Goal: Transaction & Acquisition: Book appointment/travel/reservation

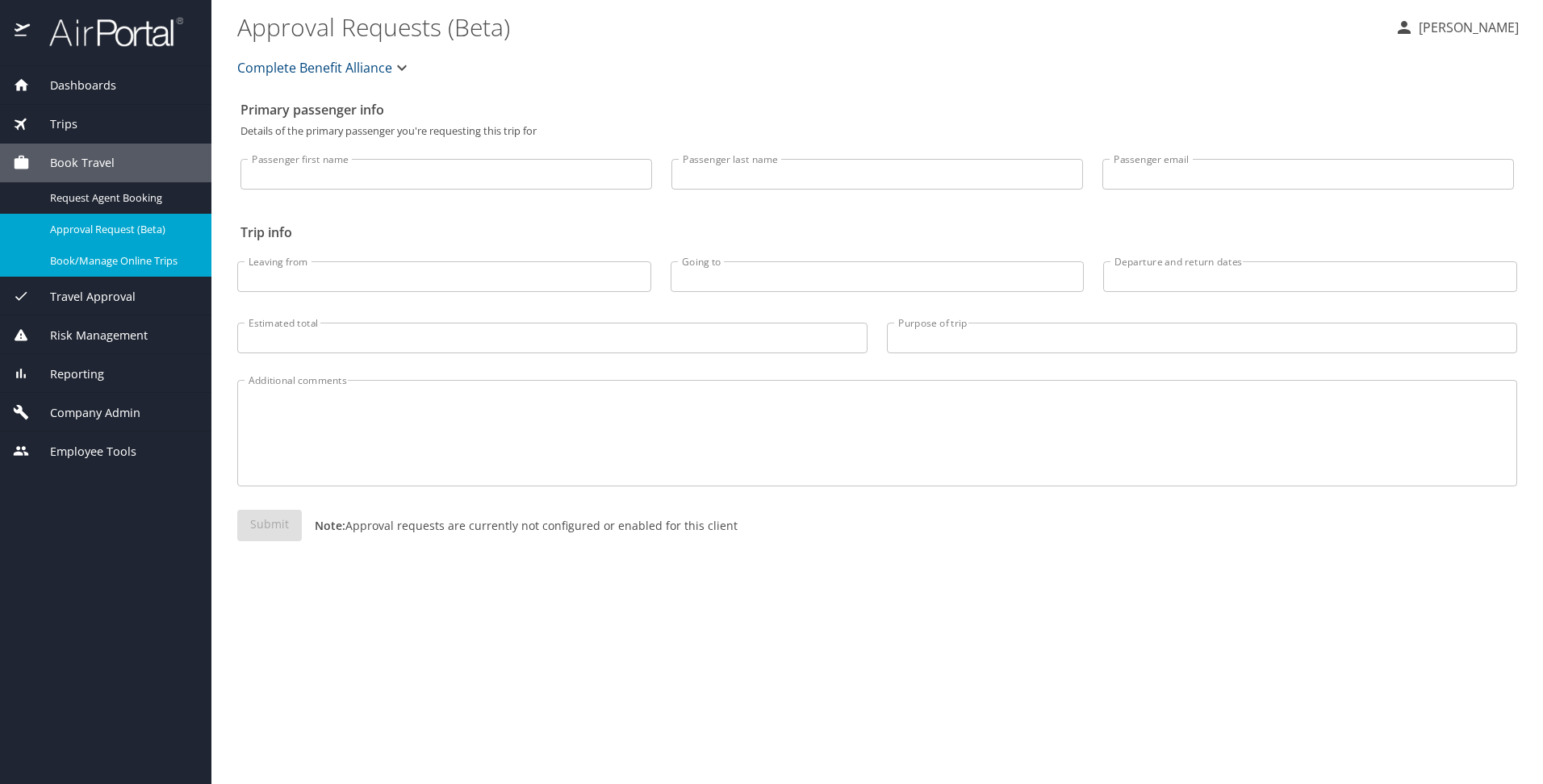
click at [101, 267] on span "Book/Manage Online Trips" at bounding box center [121, 261] width 142 height 16
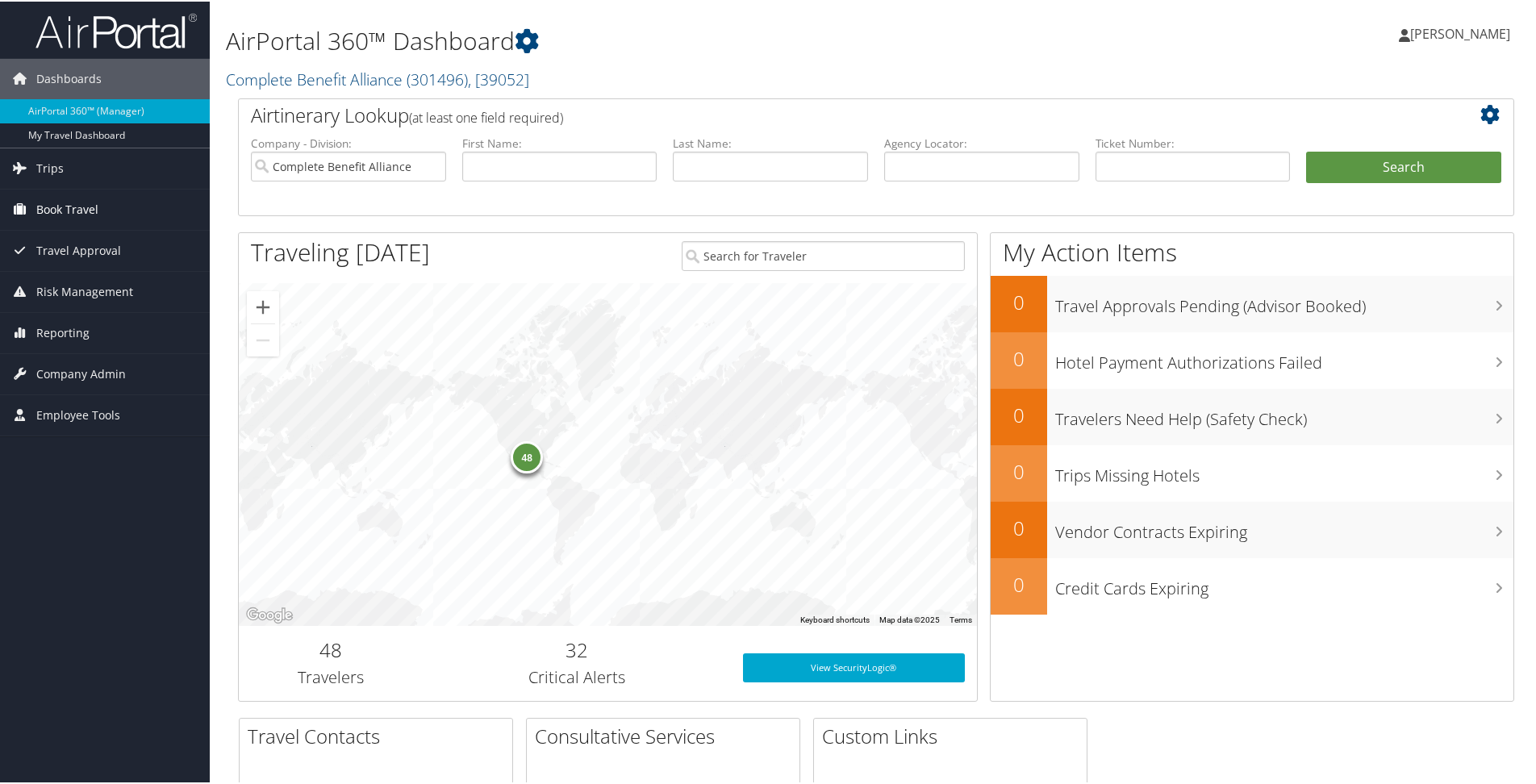
click at [74, 206] on span "Book Travel" at bounding box center [67, 208] width 62 height 41
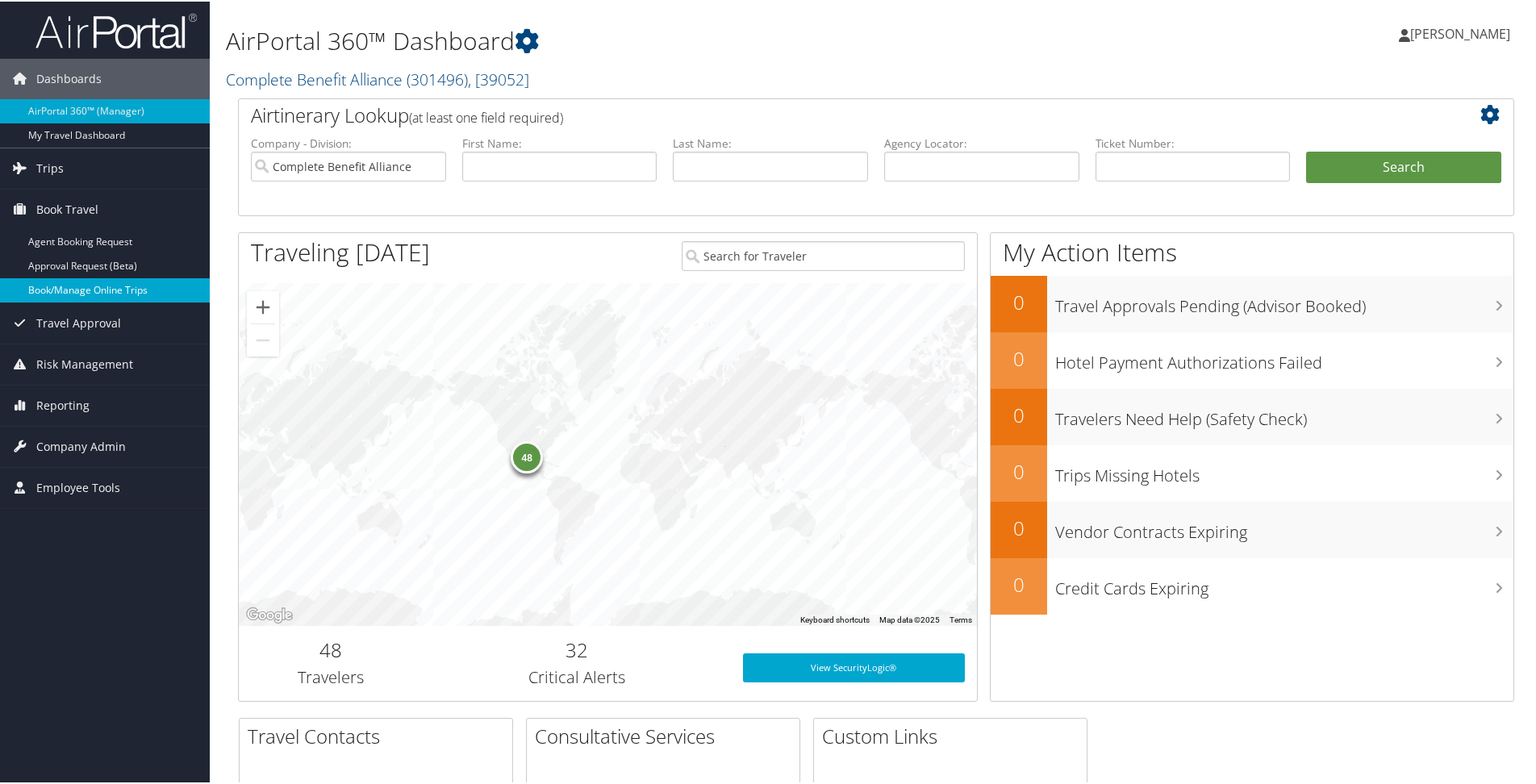
click at [84, 283] on link "Book/Manage Online Trips" at bounding box center [105, 288] width 210 height 24
